Goal: Find specific page/section: Find specific page/section

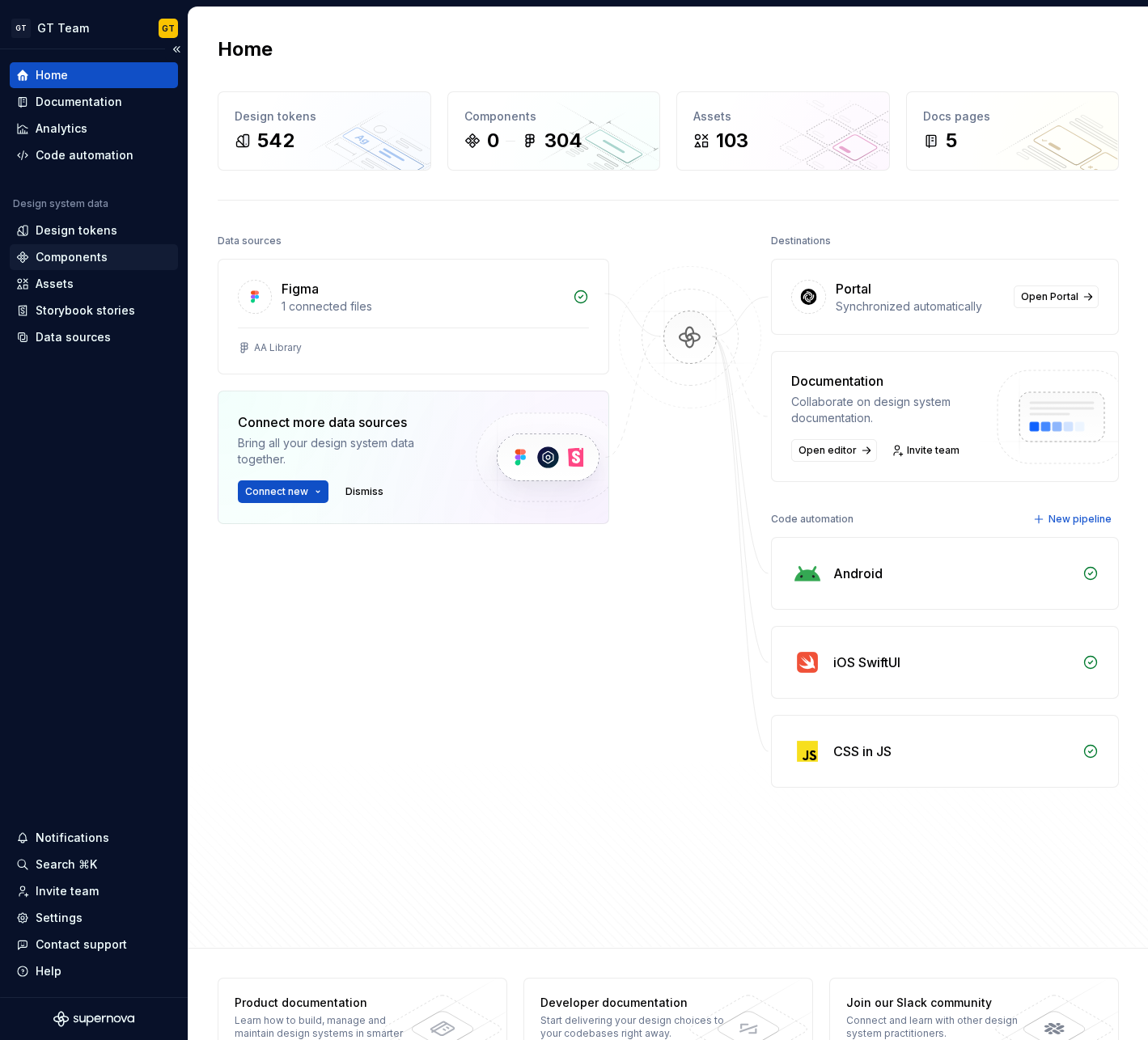
click at [79, 253] on div "Components" at bounding box center [71, 257] width 72 height 16
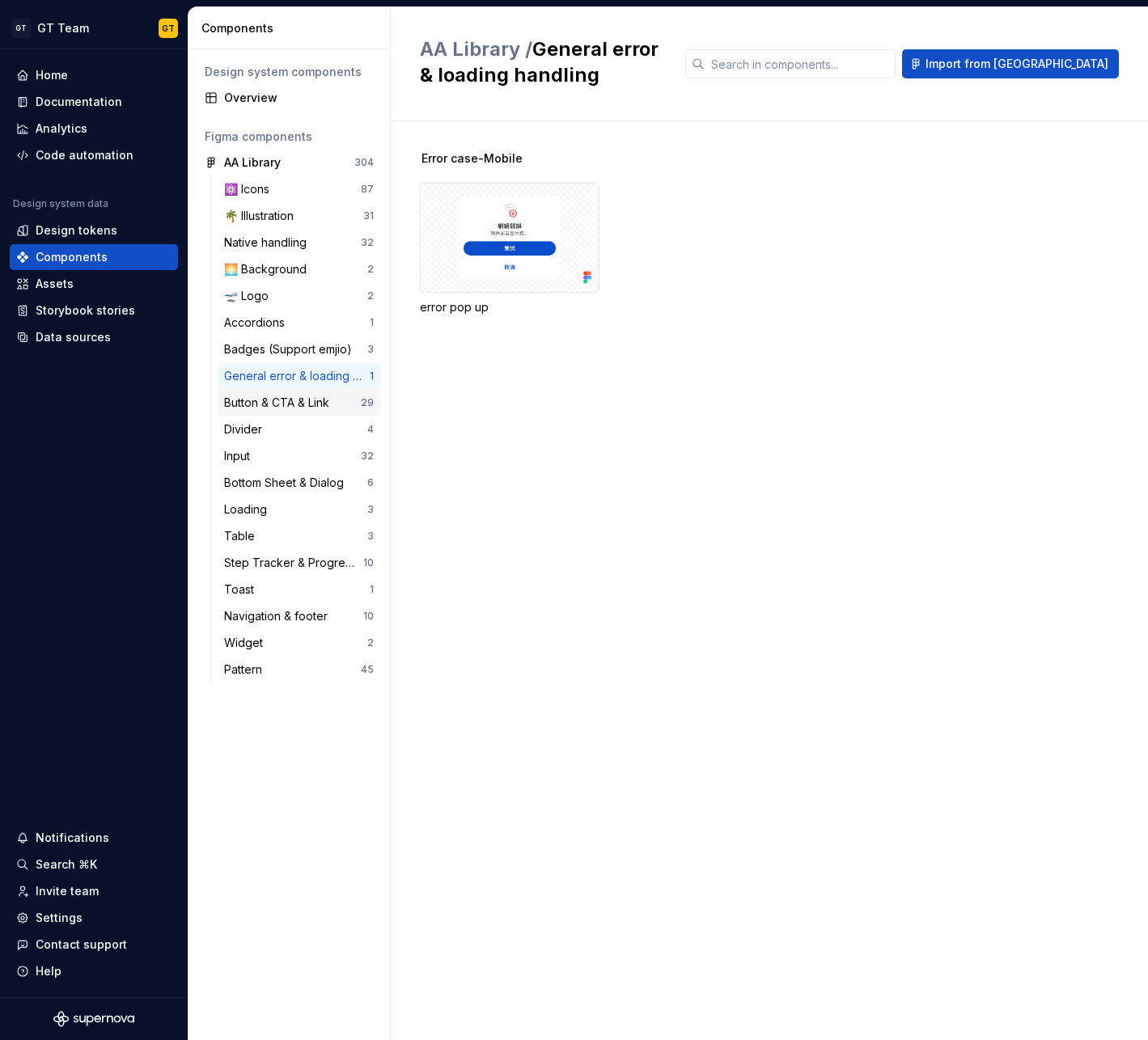
click at [273, 399] on div "Button & CTA & Link" at bounding box center [279, 402] width 112 height 16
